Goal: Task Accomplishment & Management: Use online tool/utility

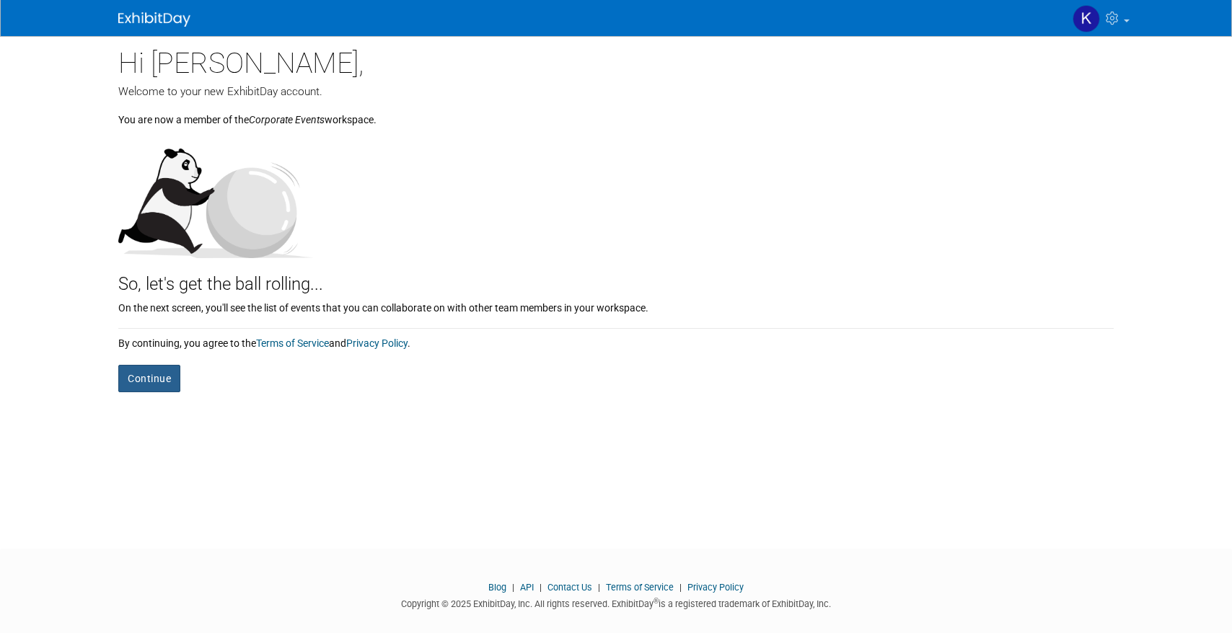
click at [154, 386] on button "Continue" at bounding box center [149, 378] width 62 height 27
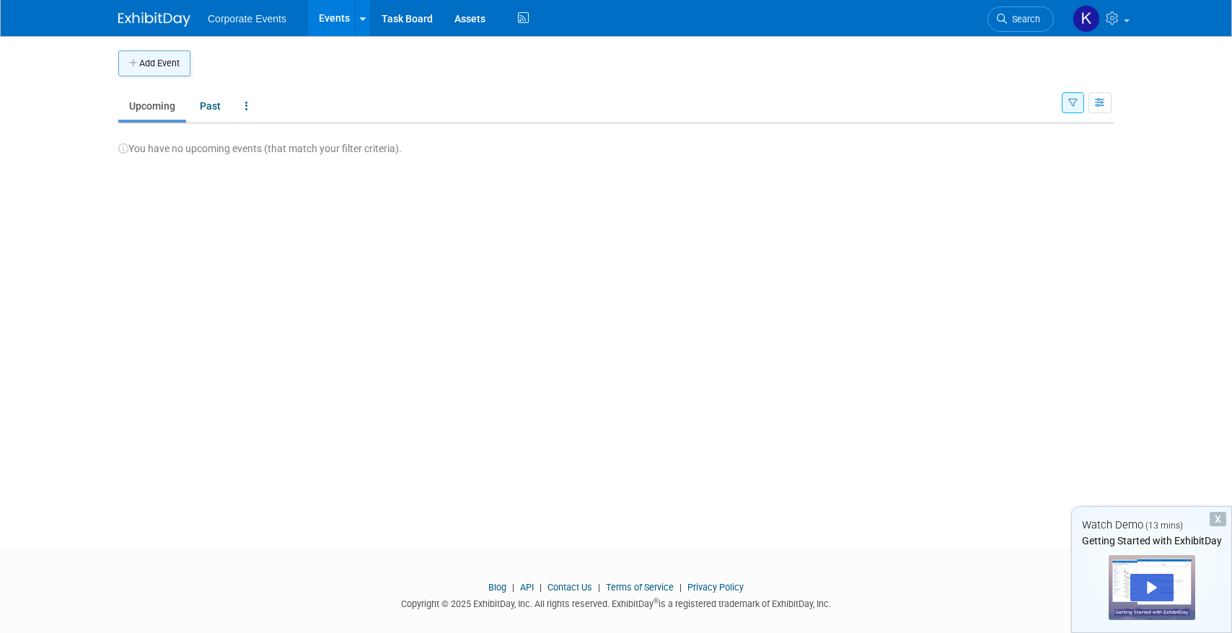
click at [151, 64] on button "Add Event" at bounding box center [154, 63] width 72 height 26
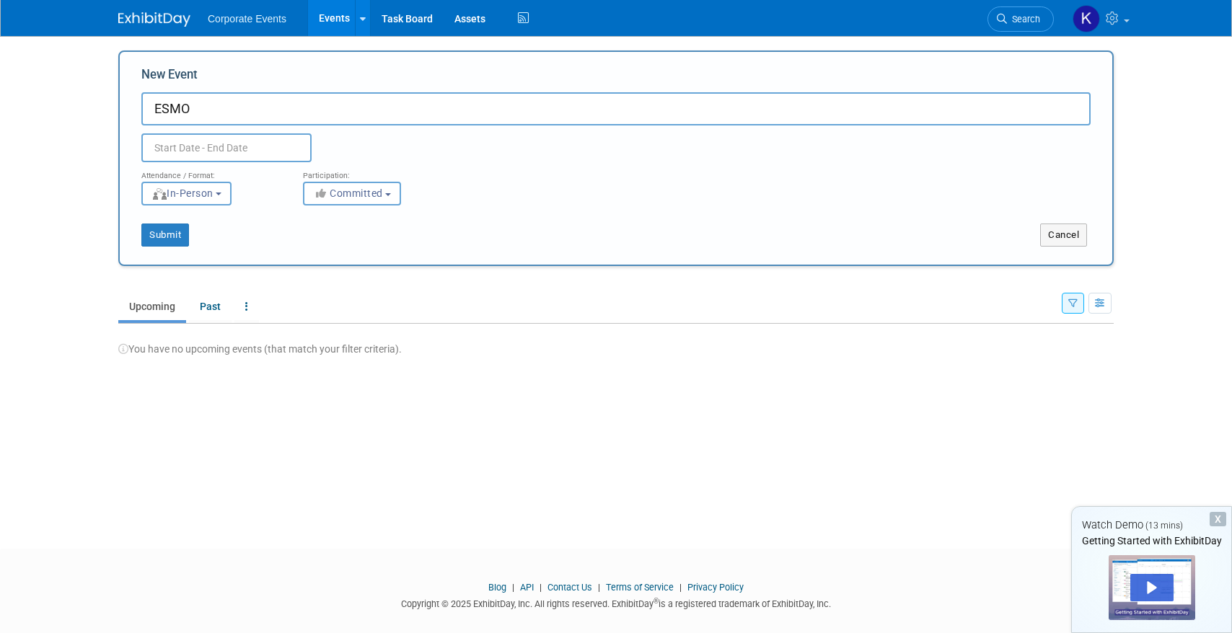
type input "ESMO"
click at [245, 20] on span "Corporate Events" at bounding box center [247, 19] width 79 height 12
click at [251, 20] on span "Corporate Events" at bounding box center [247, 19] width 79 height 12
click at [408, 17] on link "Task Board" at bounding box center [407, 18] width 73 height 36
